Goal: Transaction & Acquisition: Purchase product/service

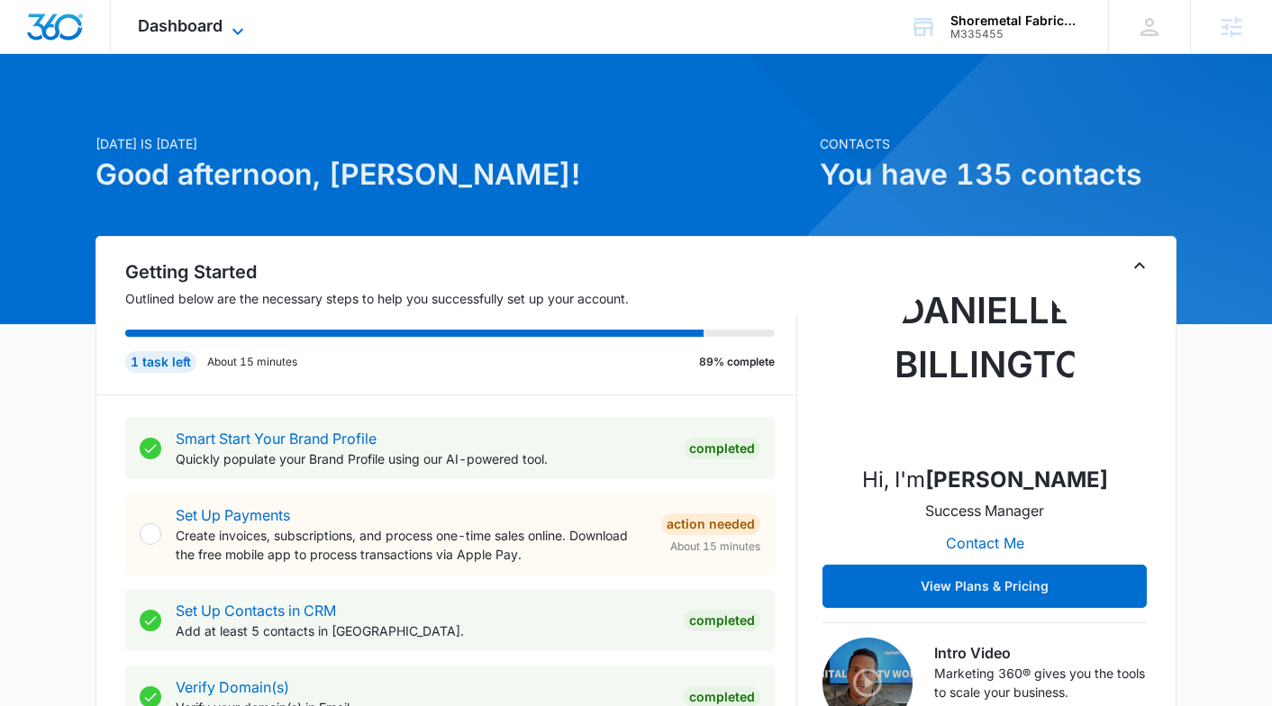
click at [200, 18] on span "Dashboard" at bounding box center [180, 25] width 85 height 19
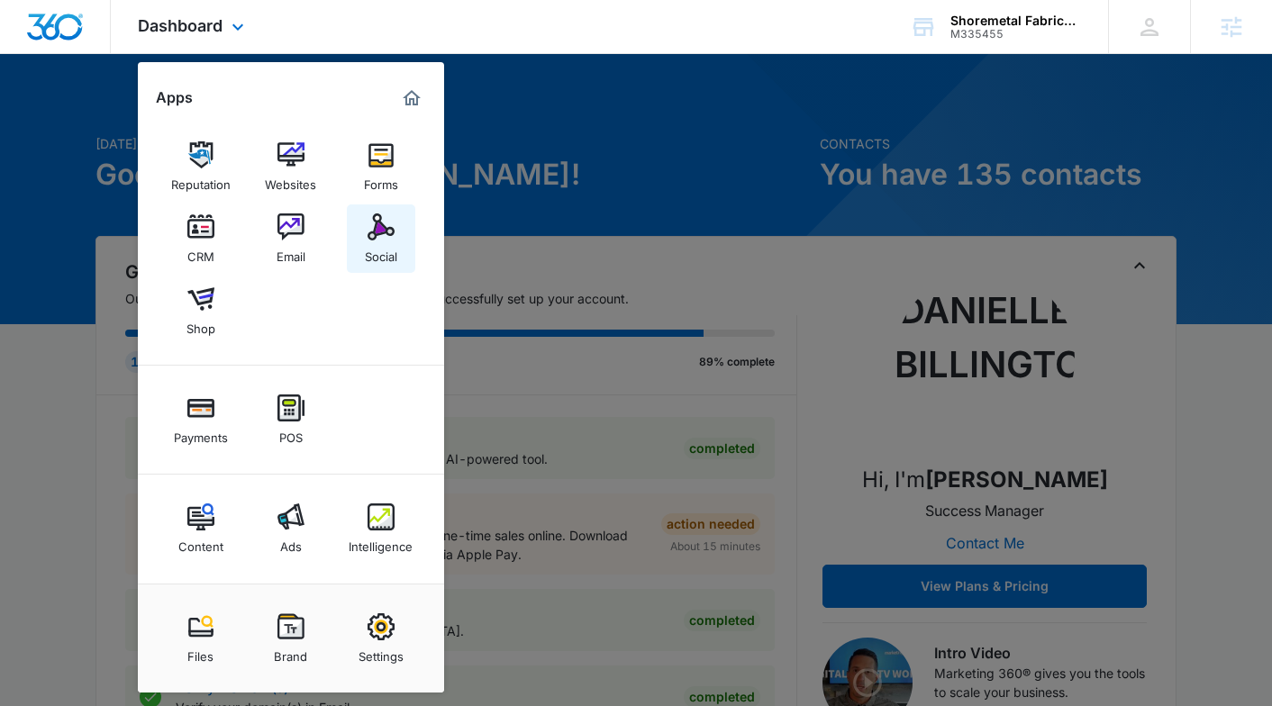
click at [368, 250] on div "Social" at bounding box center [381, 252] width 32 height 23
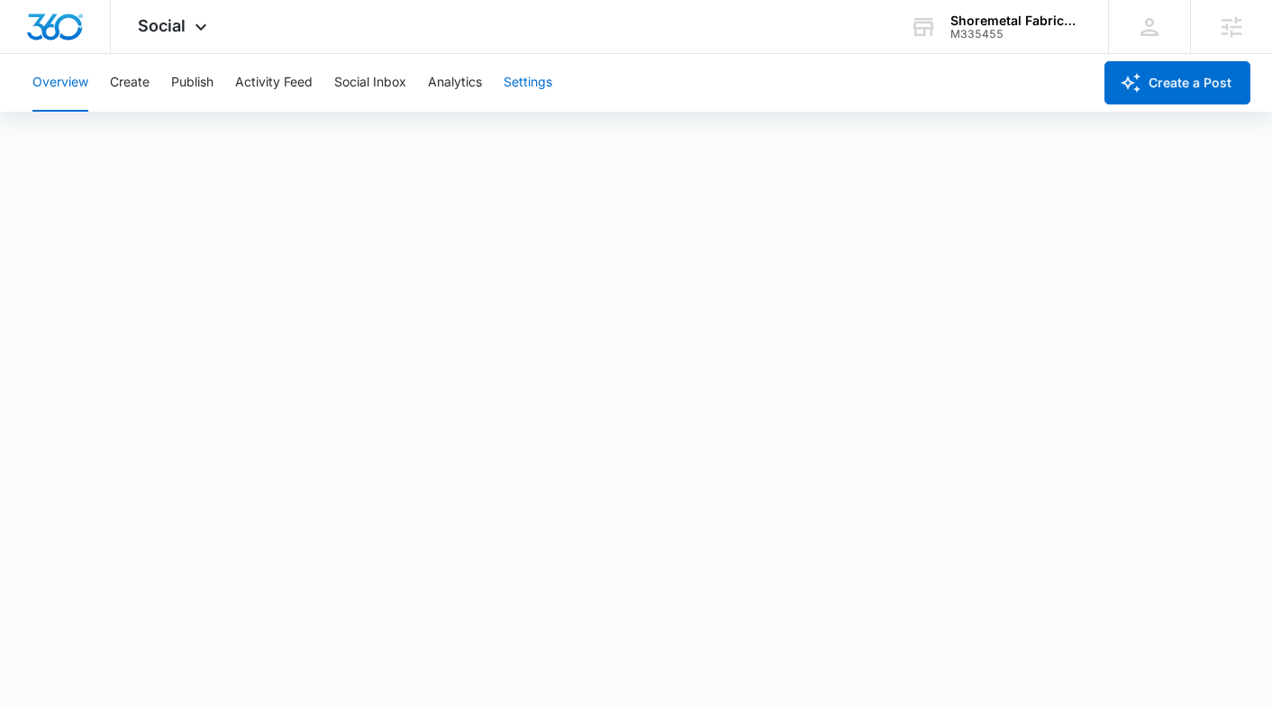
click at [533, 69] on button "Settings" at bounding box center [528, 83] width 49 height 58
click at [141, 71] on button "Create" at bounding box center [130, 83] width 40 height 58
click at [540, 83] on button "Settings" at bounding box center [528, 83] width 49 height 58
click at [55, 73] on button "Overview" at bounding box center [60, 83] width 56 height 58
click at [114, 69] on button "Create" at bounding box center [130, 83] width 40 height 58
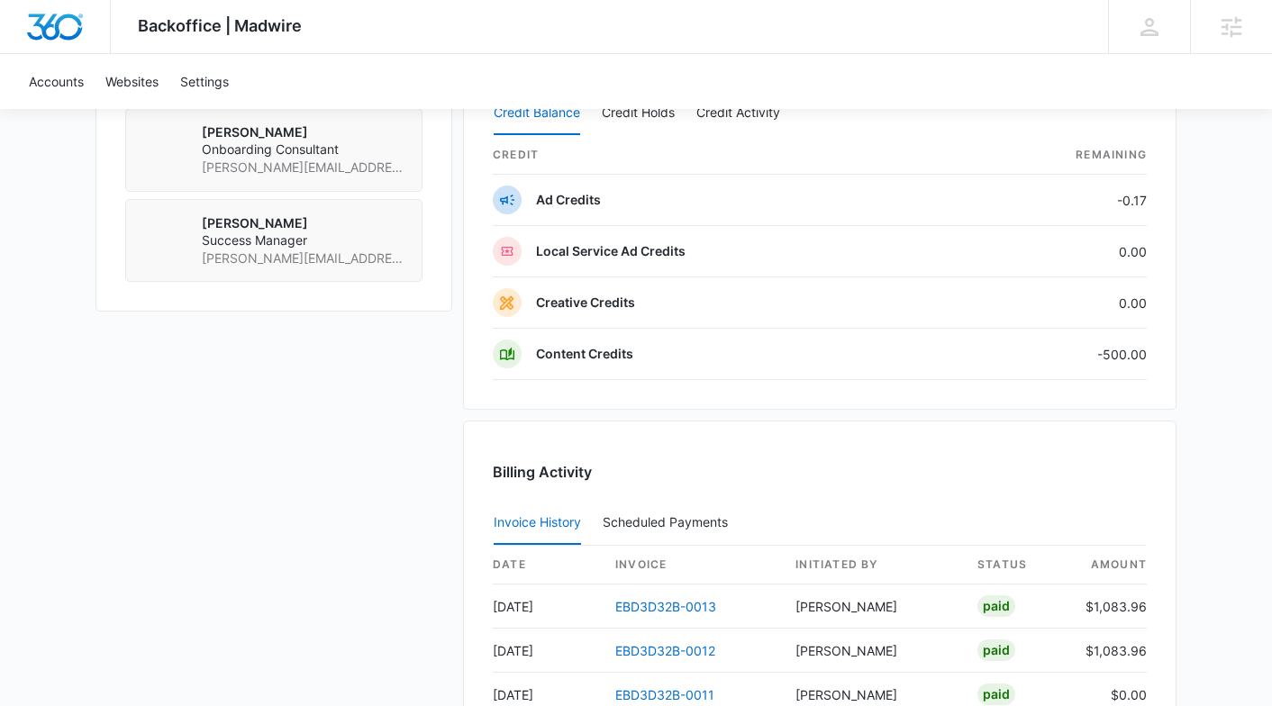
scroll to position [1607, 0]
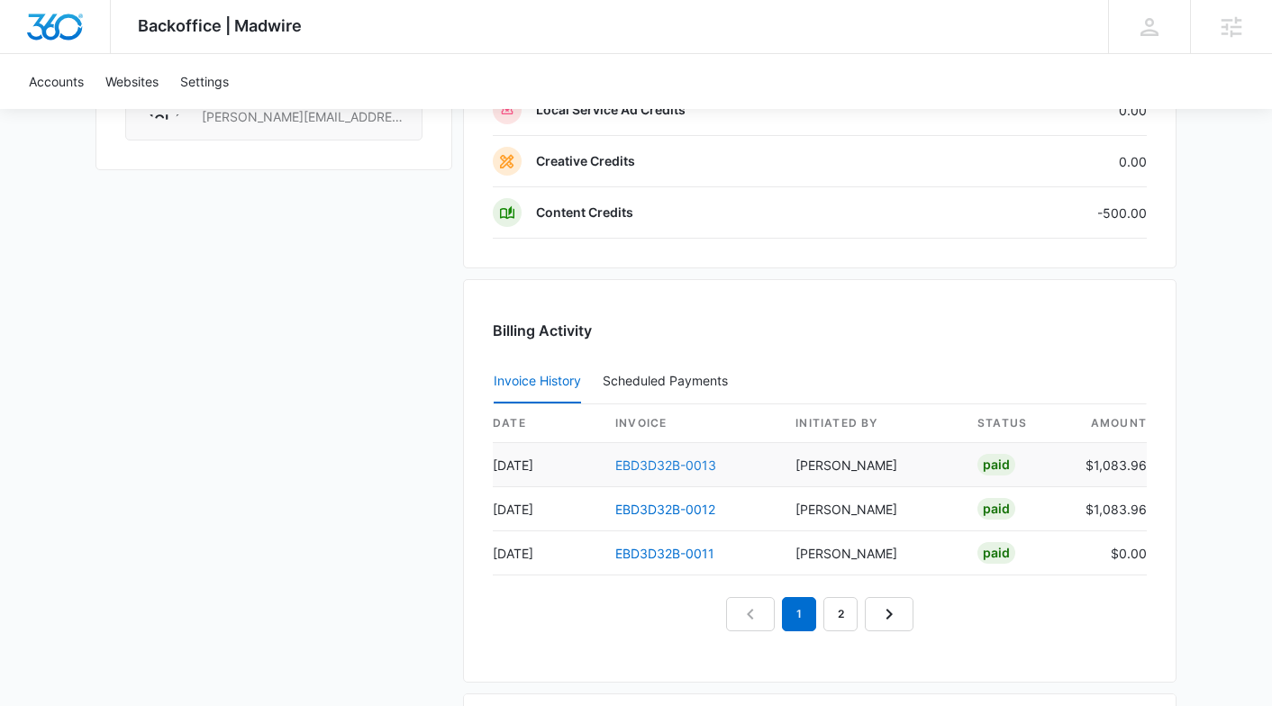
click at [647, 460] on link "EBD3D32B-0013" at bounding box center [665, 465] width 101 height 15
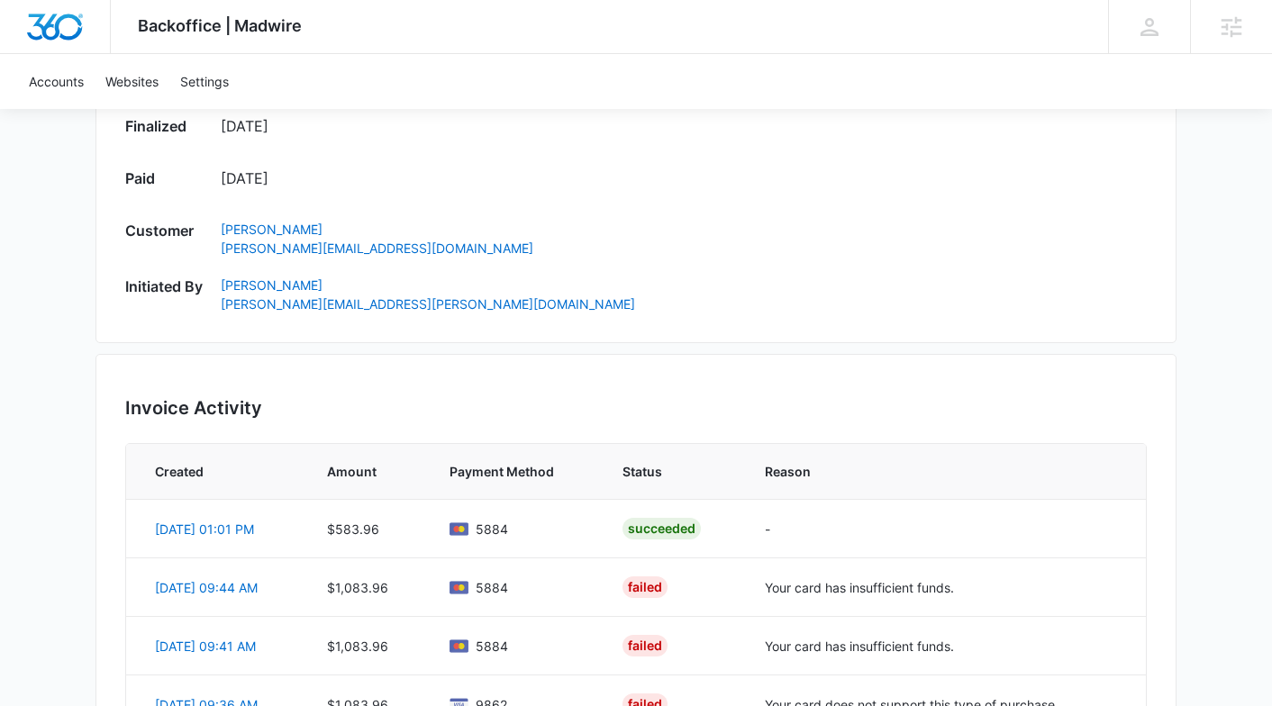
scroll to position [1143, 0]
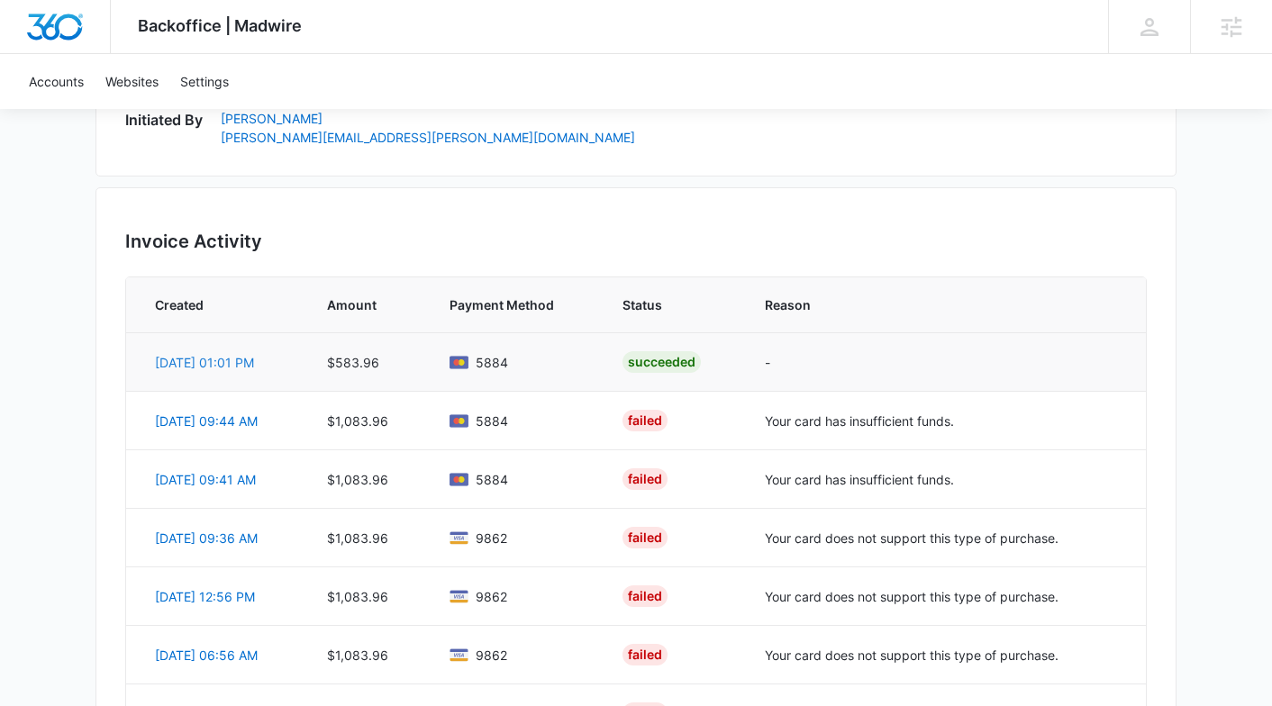
click at [183, 360] on link "Sep 11, 01:01 PM" at bounding box center [204, 362] width 99 height 15
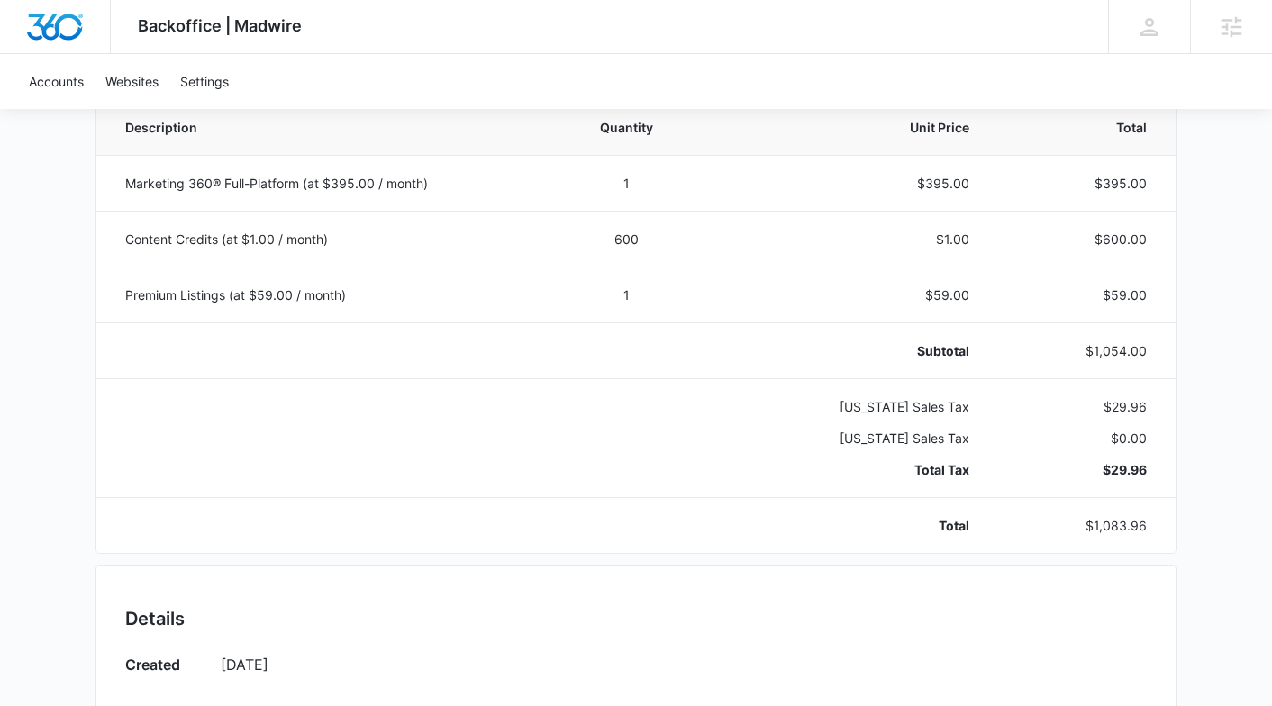
scroll to position [275, 0]
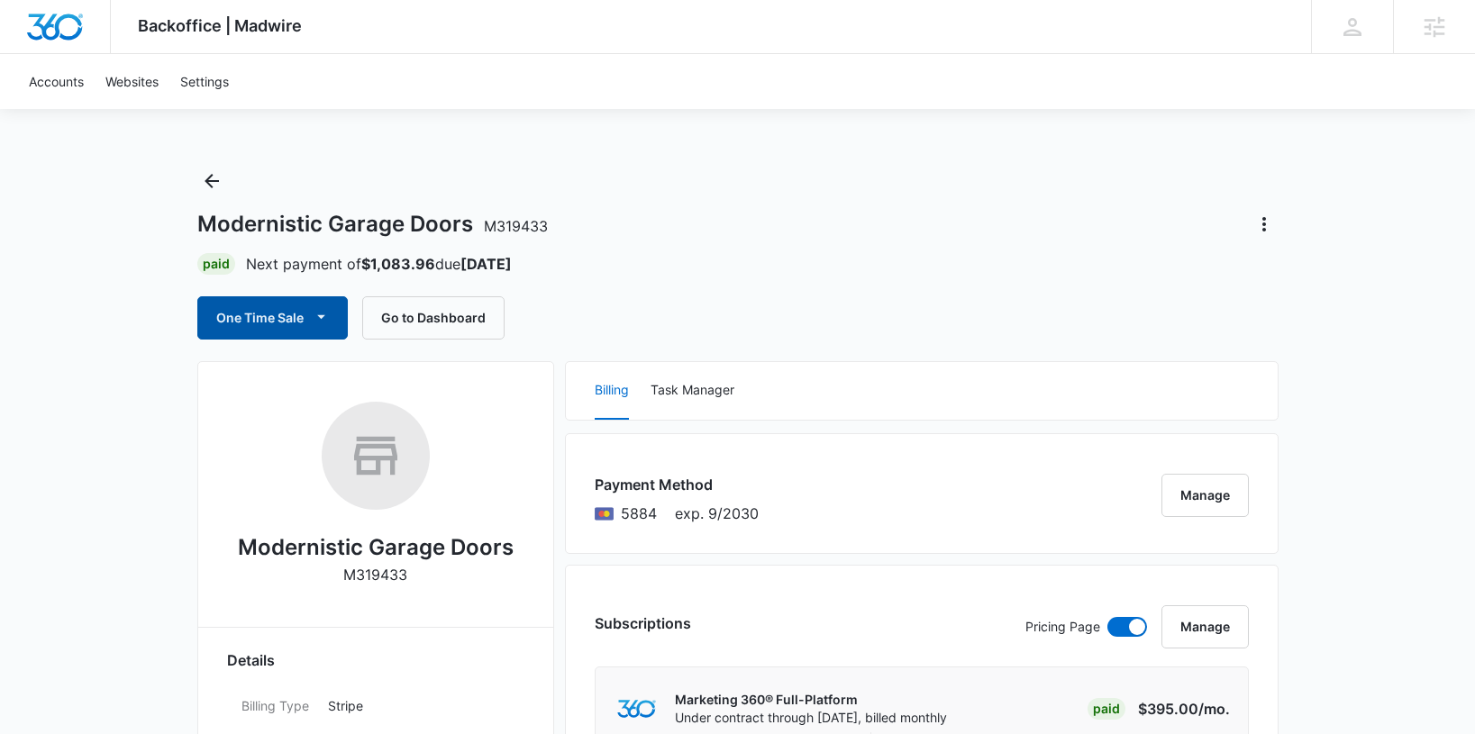
click at [291, 330] on button "One Time Sale" at bounding box center [272, 317] width 150 height 43
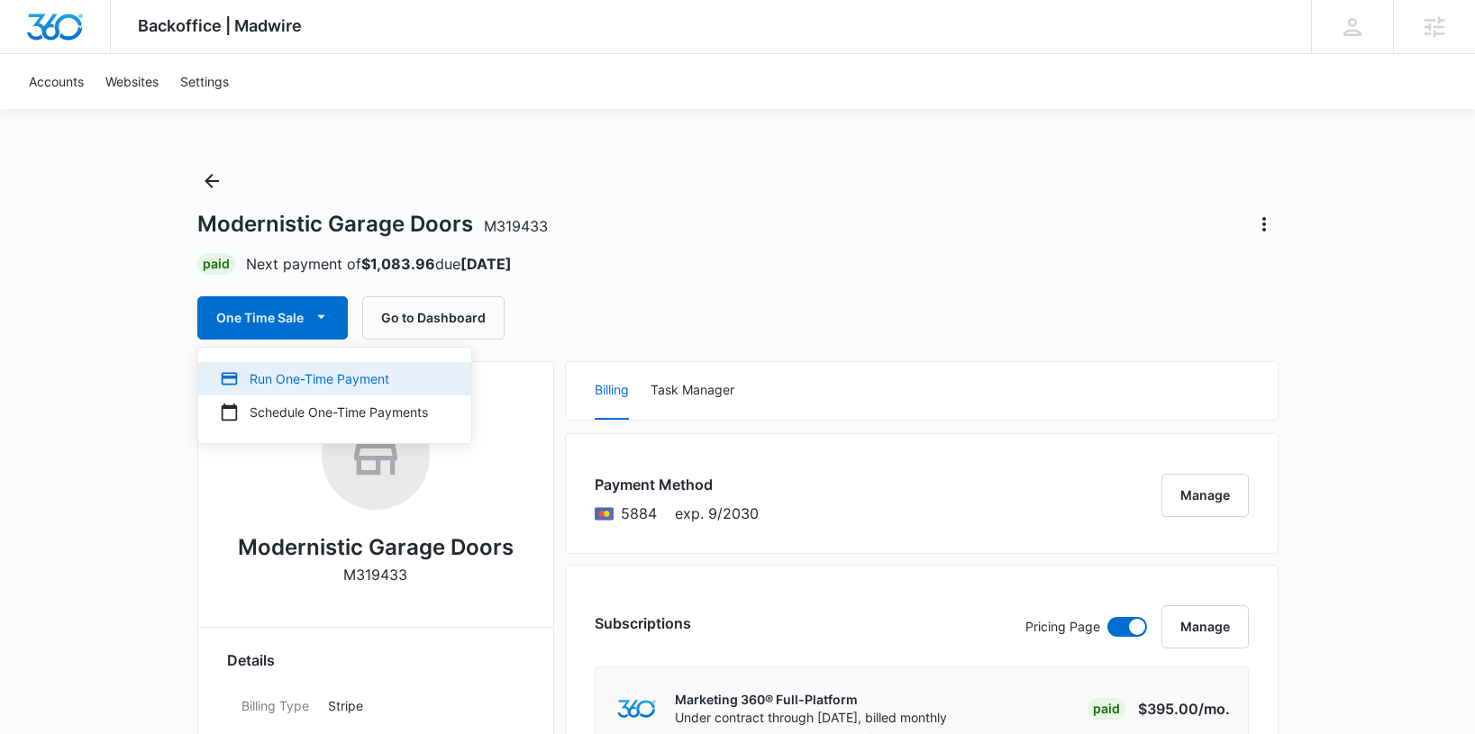
click at [283, 376] on div "Run One-Time Payment" at bounding box center [324, 378] width 208 height 19
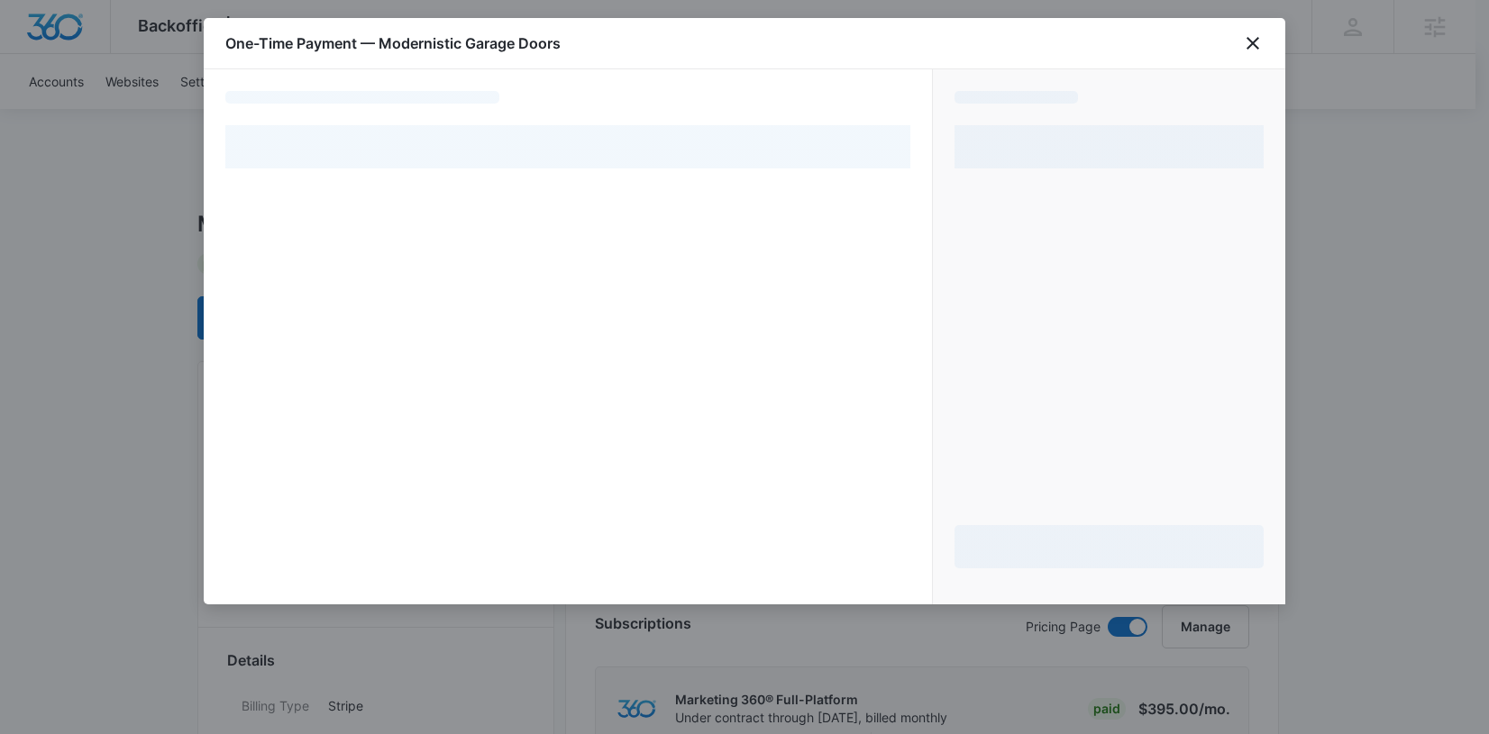
select select "pm_1S5q8lA4n8RTgNjU3UWVOs1n"
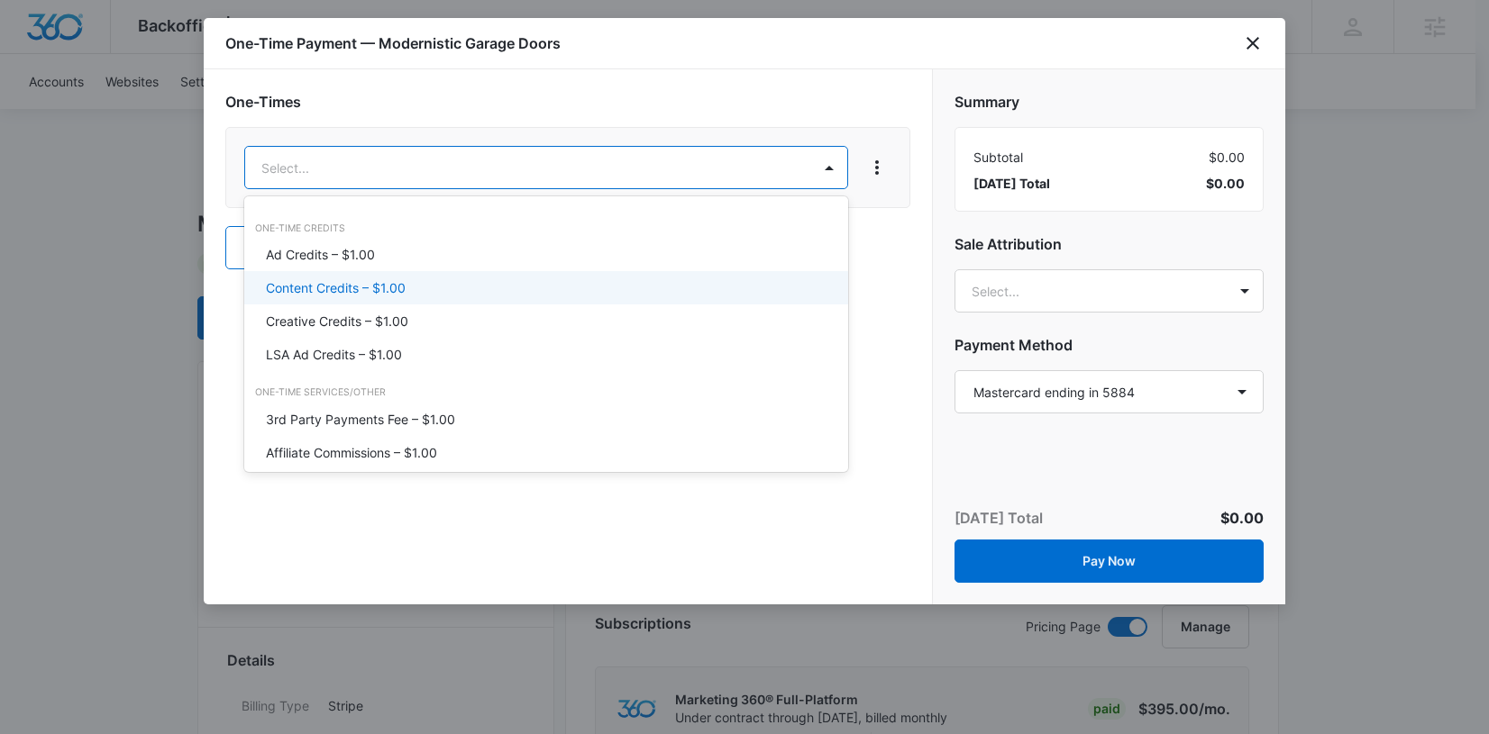
click at [426, 277] on div "Content Credits – $1.00" at bounding box center [546, 287] width 604 height 33
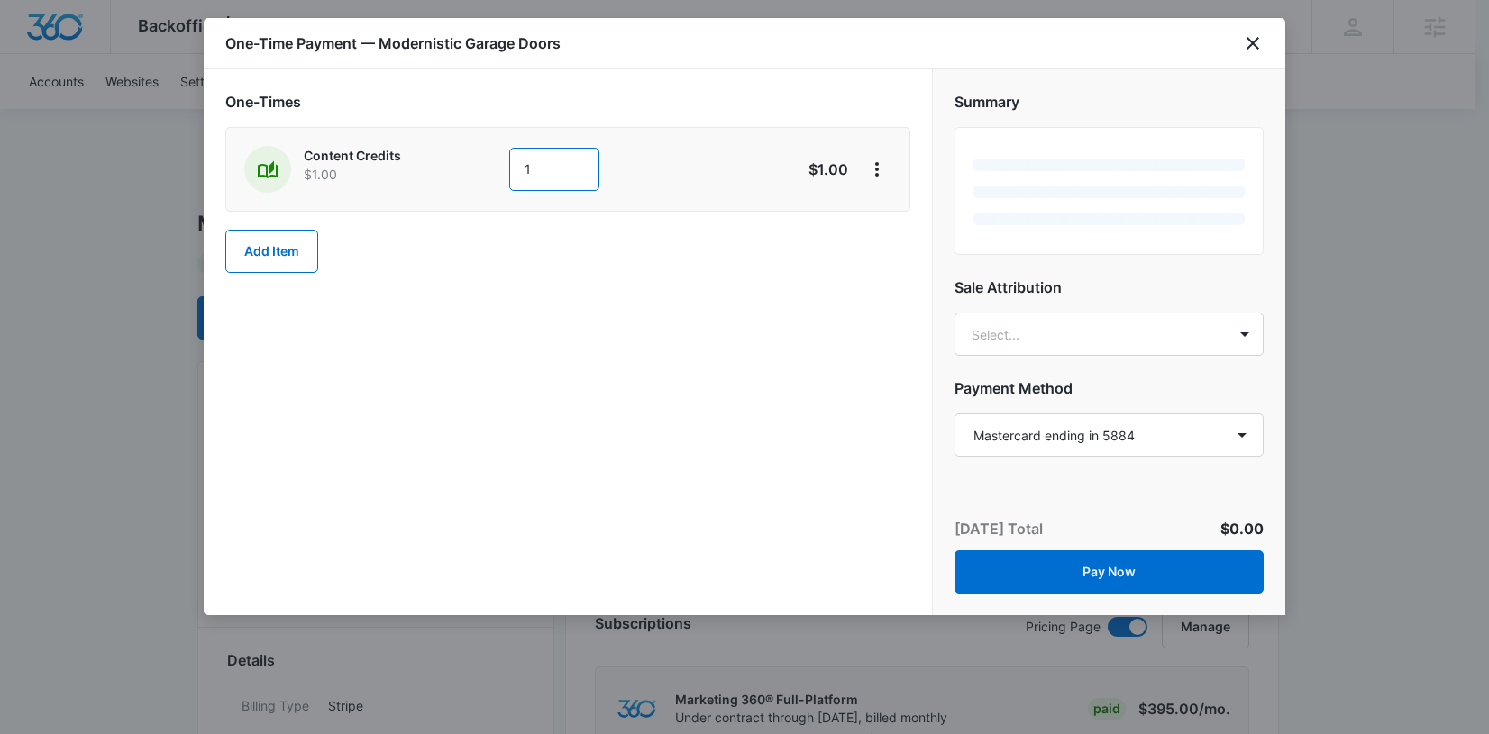
click at [561, 164] on input "1" at bounding box center [554, 169] width 90 height 43
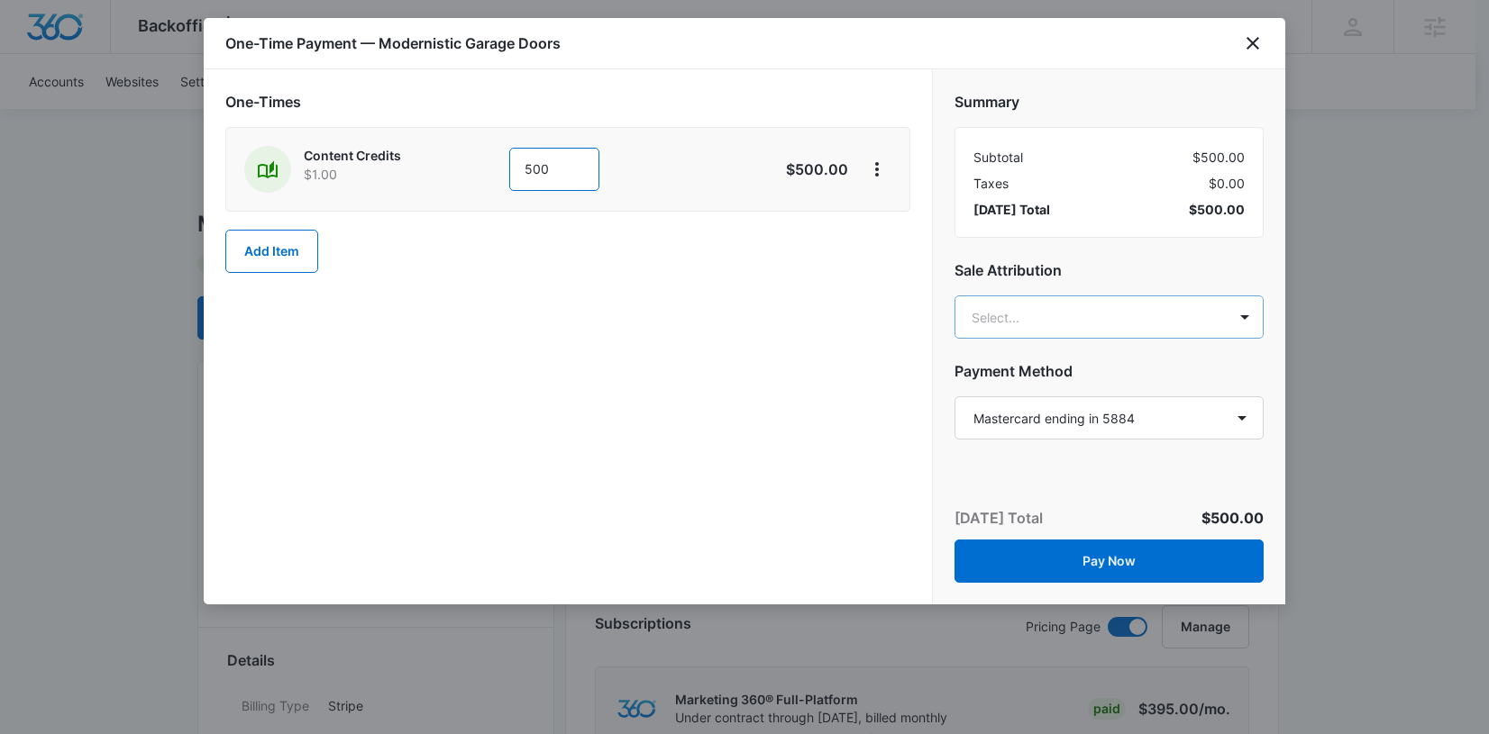
type input "500"
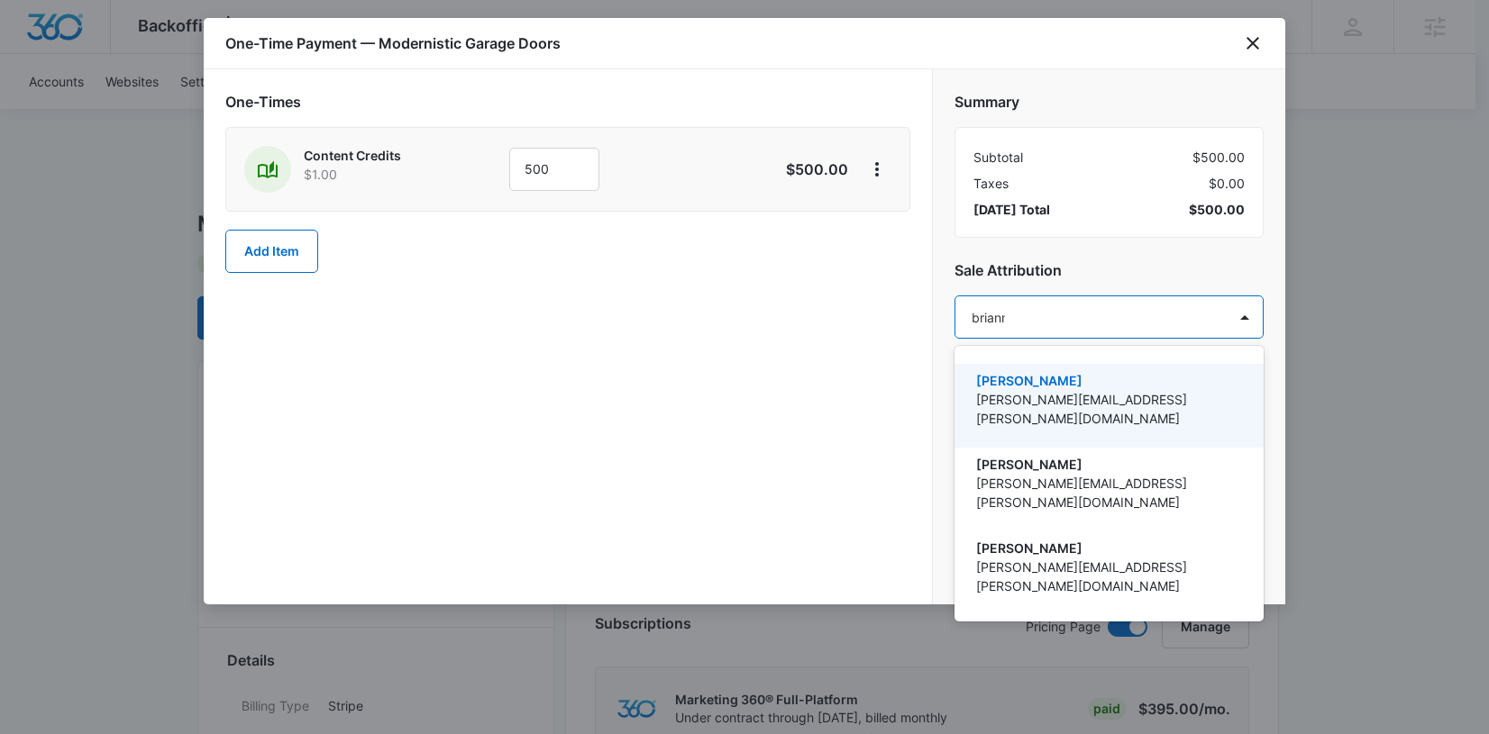
type input "brianna"
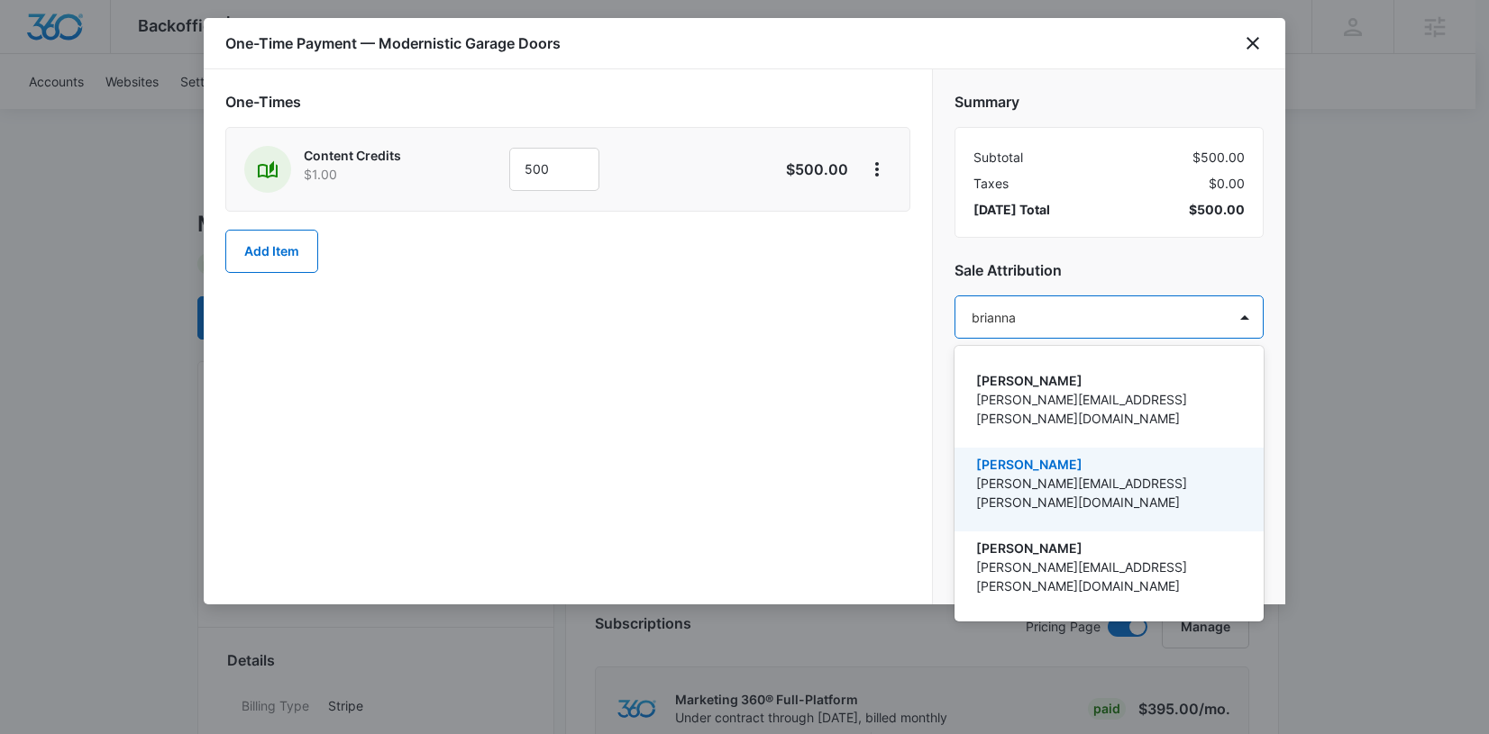
click at [1056, 474] on p "[PERSON_NAME][EMAIL_ADDRESS][PERSON_NAME][DOMAIN_NAME]" at bounding box center [1107, 493] width 262 height 38
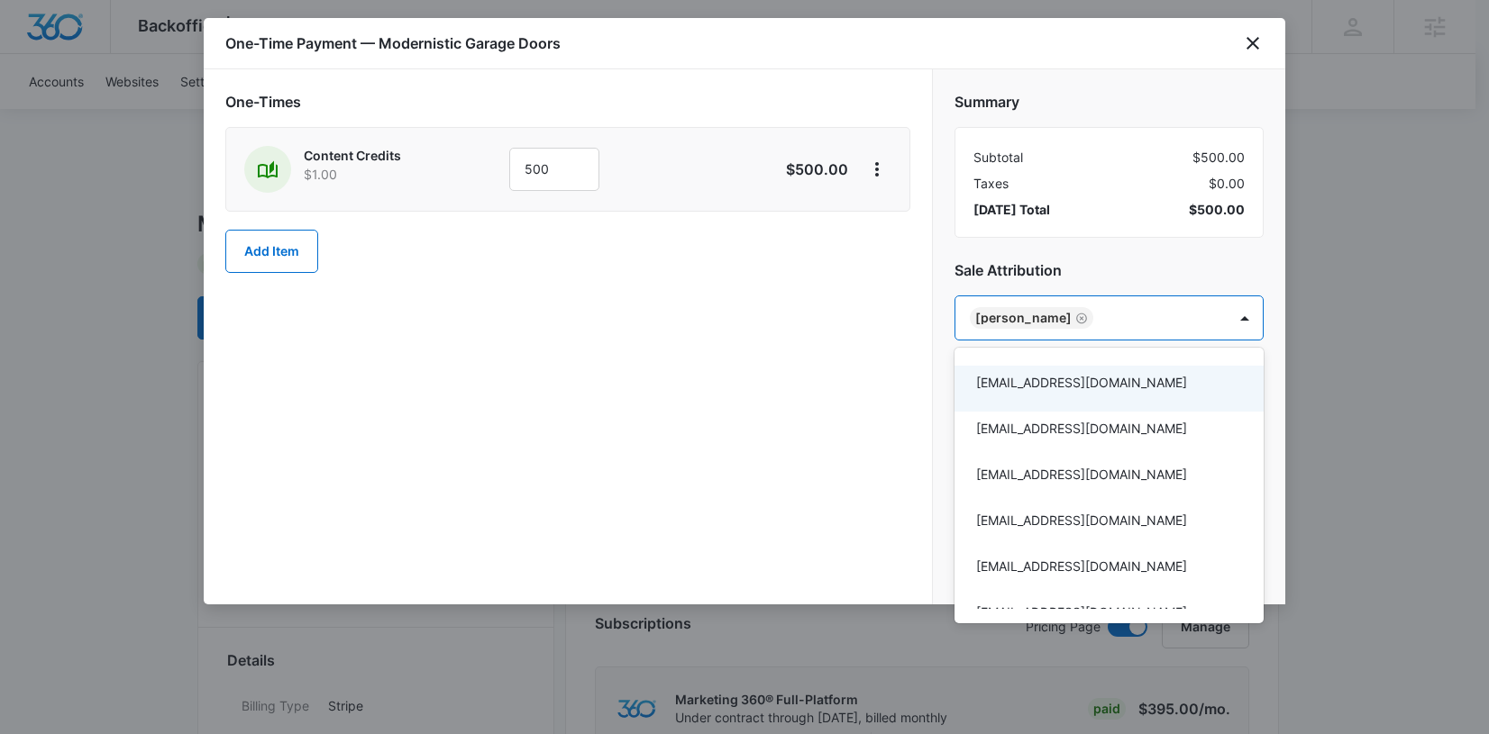
click at [1066, 263] on div at bounding box center [744, 367] width 1489 height 734
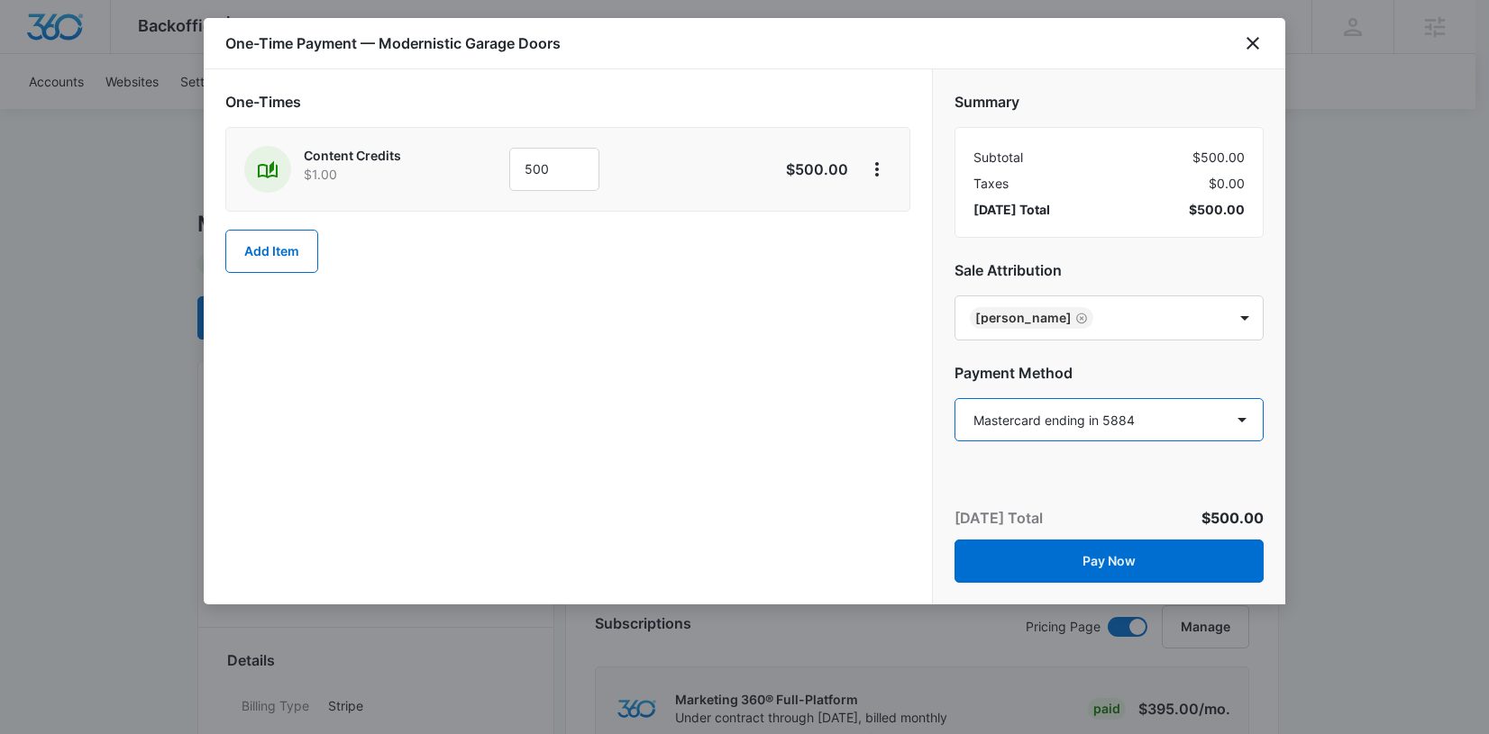
click at [1134, 401] on select "Select a payment method Mastercard ending in 5884 Visa ending in 9862 New payme…" at bounding box center [1108, 419] width 309 height 43
click at [1115, 416] on select "Select a payment method Mastercard ending in 5884 Visa ending in 9862 New payme…" at bounding box center [1108, 419] width 309 height 43
click at [1109, 364] on h2 "Payment Method" at bounding box center [1108, 373] width 309 height 22
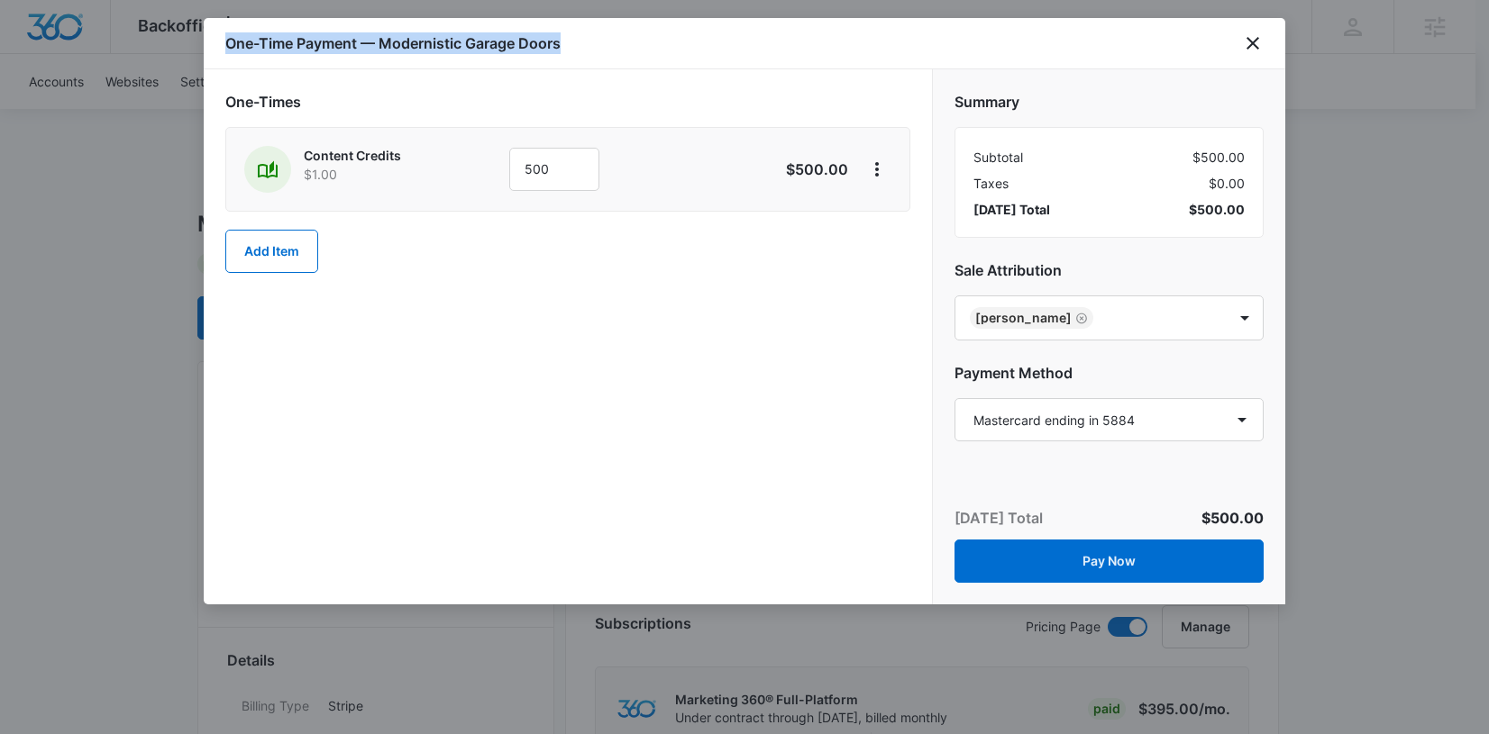
drag, startPoint x: 595, startPoint y: 54, endPoint x: 217, endPoint y: 44, distance: 377.7
click at [217, 44] on div "One-Time Payment — Modernistic Garage Doors" at bounding box center [744, 43] width 1081 height 51
drag, startPoint x: 217, startPoint y: 41, endPoint x: 578, endPoint y: 48, distance: 361.4
click at [578, 48] on div "One-Time Payment — Modernistic Garage Doors" at bounding box center [744, 43] width 1081 height 51
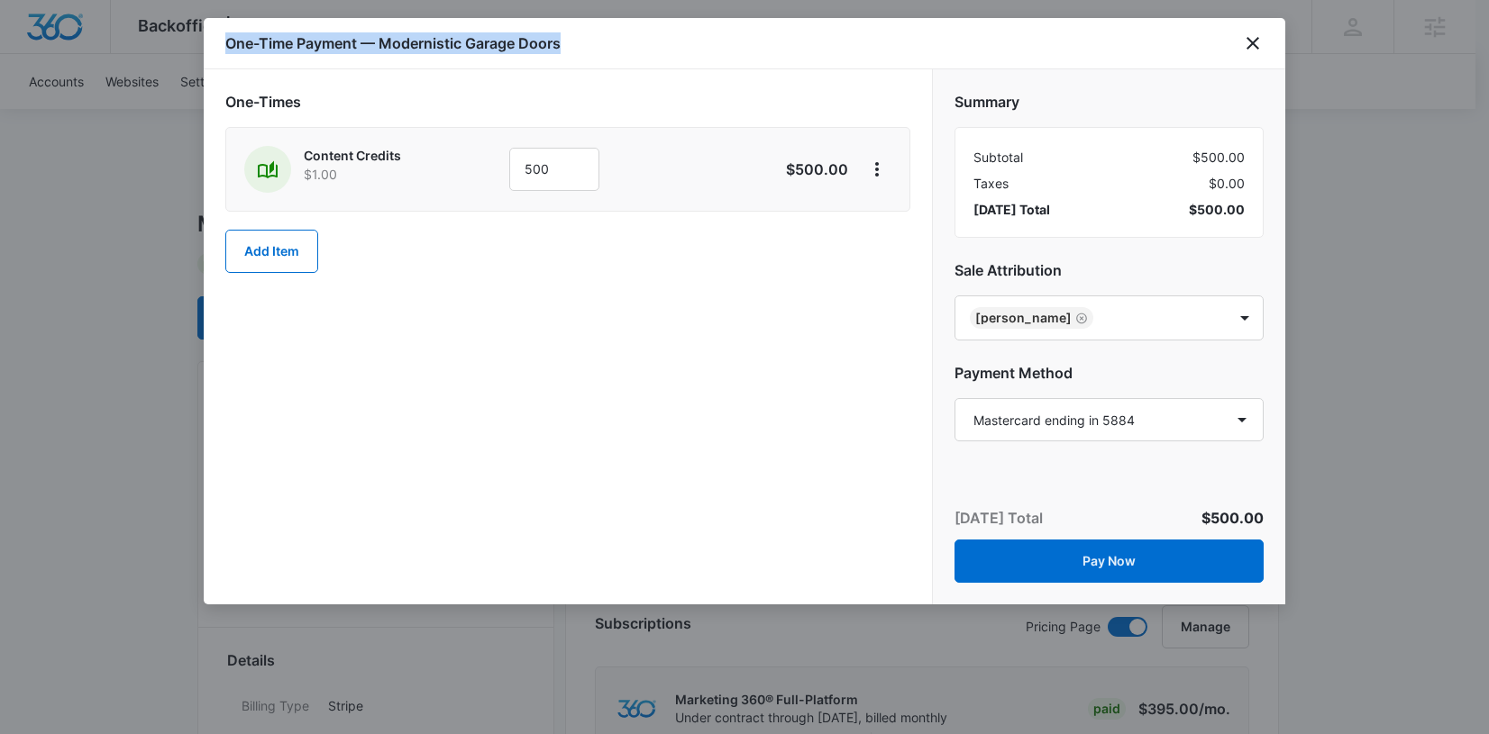
click at [578, 48] on div "One-Time Payment — Modernistic Garage Doors" at bounding box center [744, 43] width 1081 height 51
drag, startPoint x: 581, startPoint y: 46, endPoint x: 220, endPoint y: 33, distance: 361.5
click at [220, 33] on div "One-Time Payment — Modernistic Garage Doors" at bounding box center [744, 43] width 1081 height 51
drag, startPoint x: 220, startPoint y: 33, endPoint x: 600, endPoint y: 46, distance: 380.4
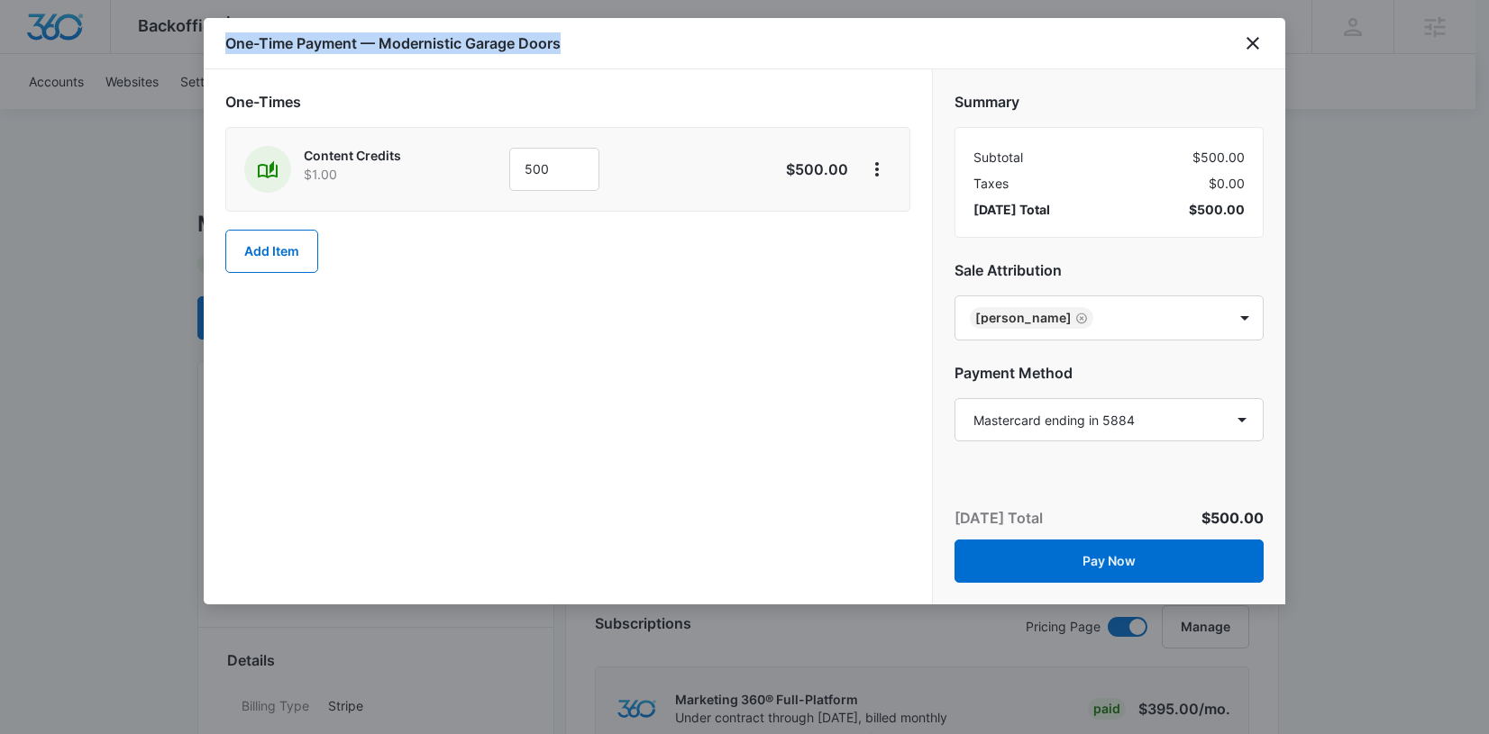
click at [600, 46] on div "One-Time Payment — Modernistic Garage Doors" at bounding box center [744, 43] width 1081 height 51
click at [1260, 46] on icon "close" at bounding box center [1253, 43] width 22 height 22
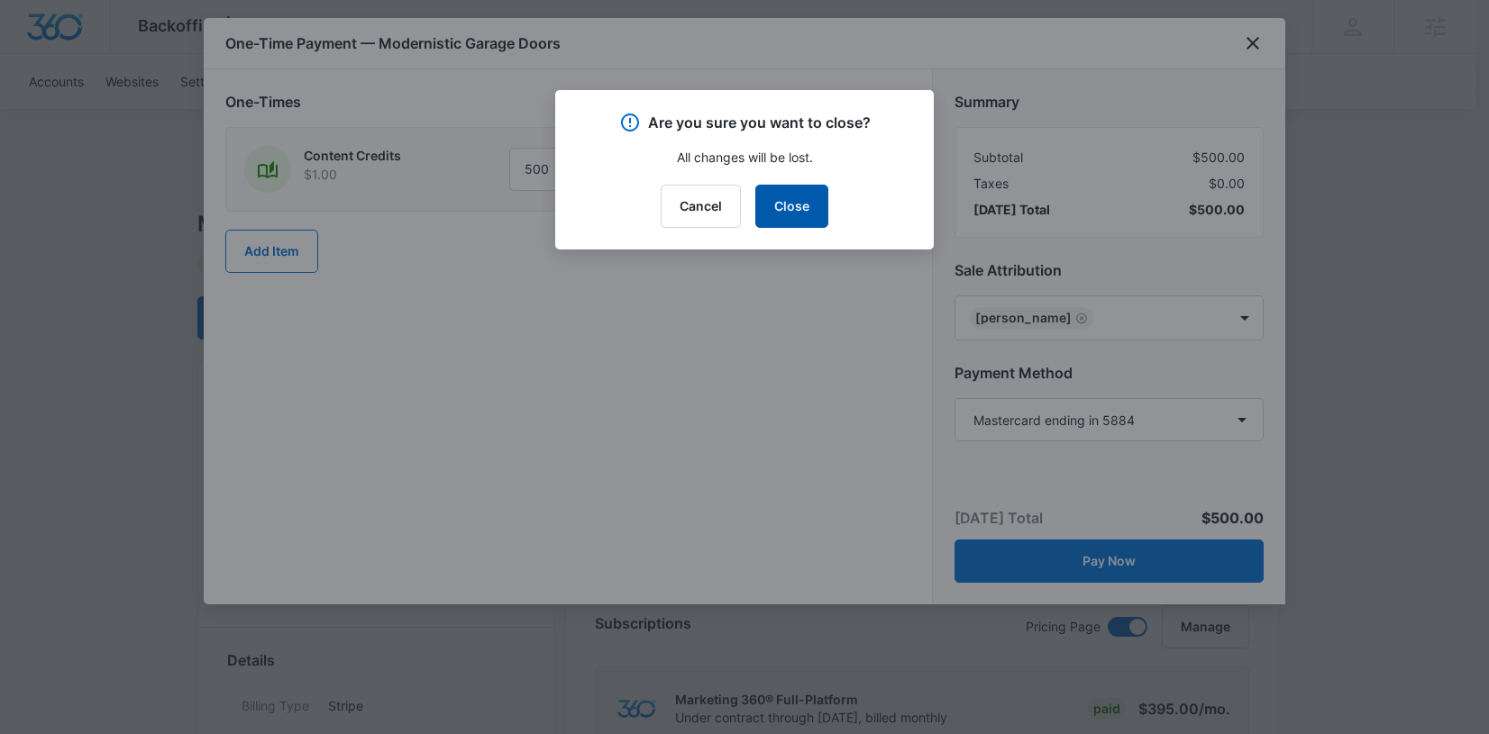
drag, startPoint x: 803, startPoint y: 190, endPoint x: 830, endPoint y: 175, distance: 31.1
click at [803, 194] on button "Close" at bounding box center [791, 206] width 73 height 43
